Goal: Navigation & Orientation: Find specific page/section

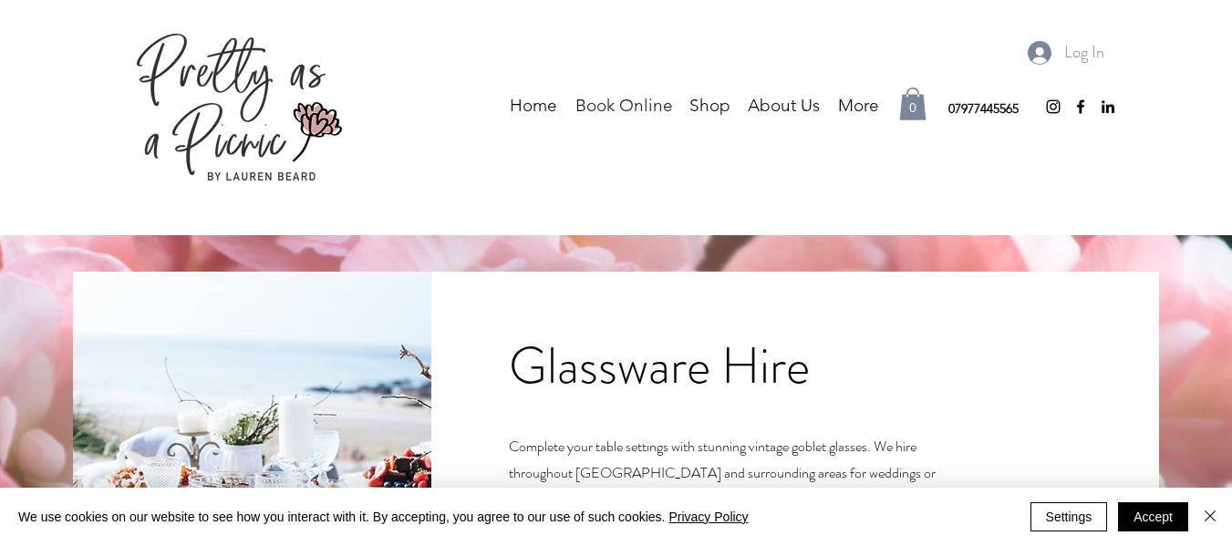
click at [619, 102] on p "Book Online" at bounding box center [624, 105] width 116 height 27
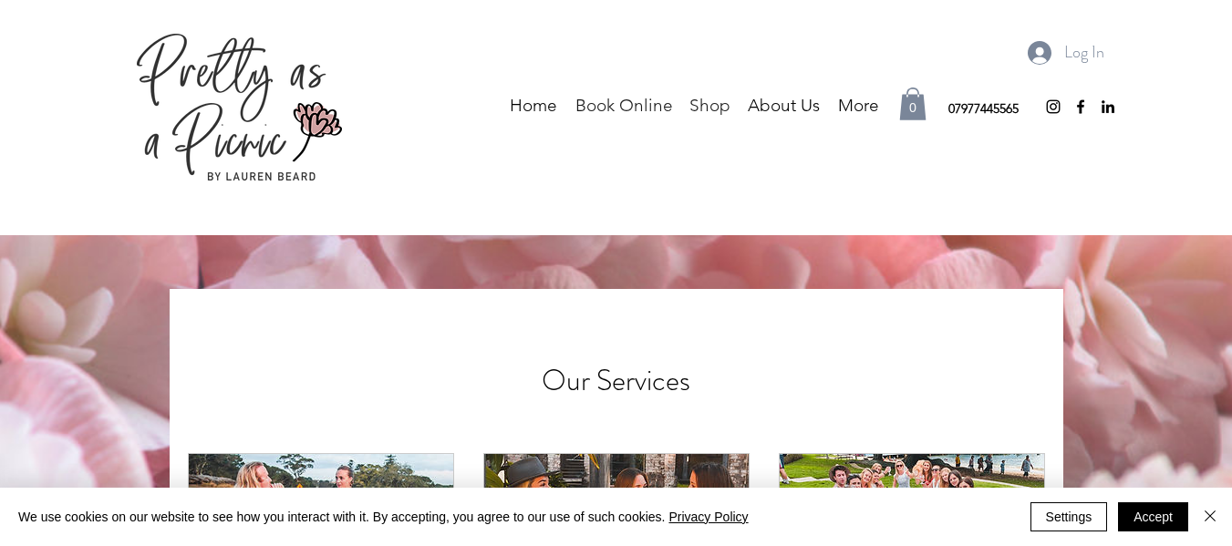
click at [718, 101] on p "Shop" at bounding box center [709, 105] width 59 height 27
